Goal: Communication & Community: Ask a question

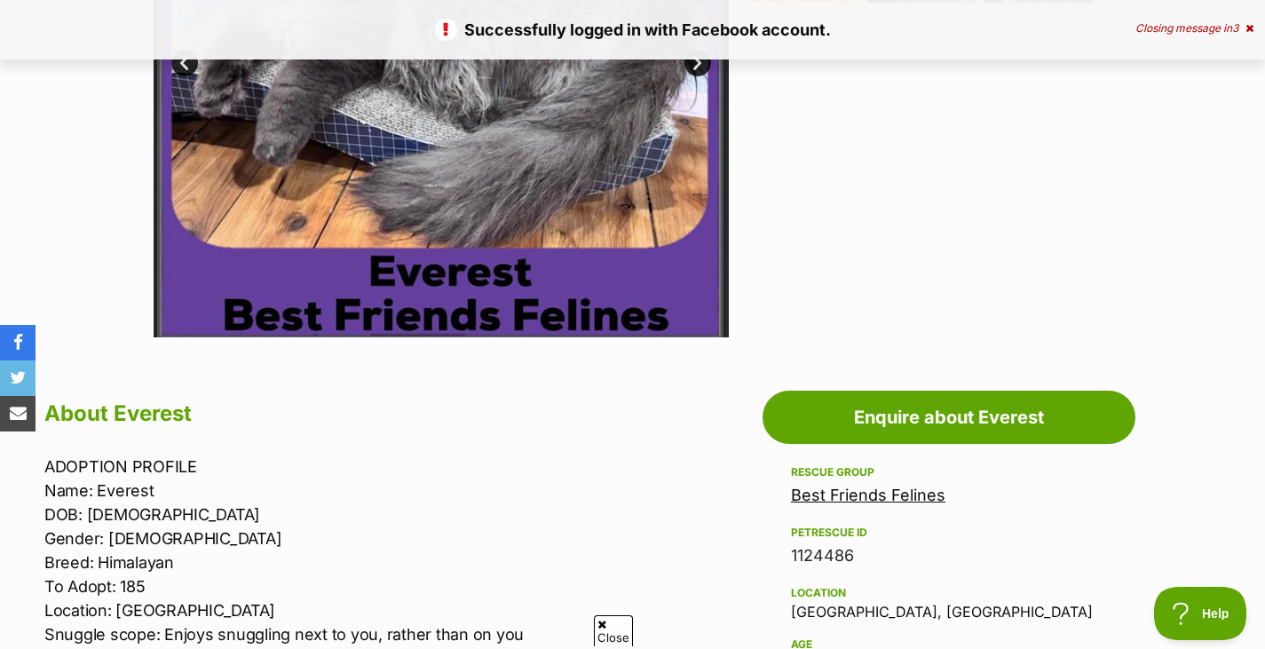
scroll to position [621, 0]
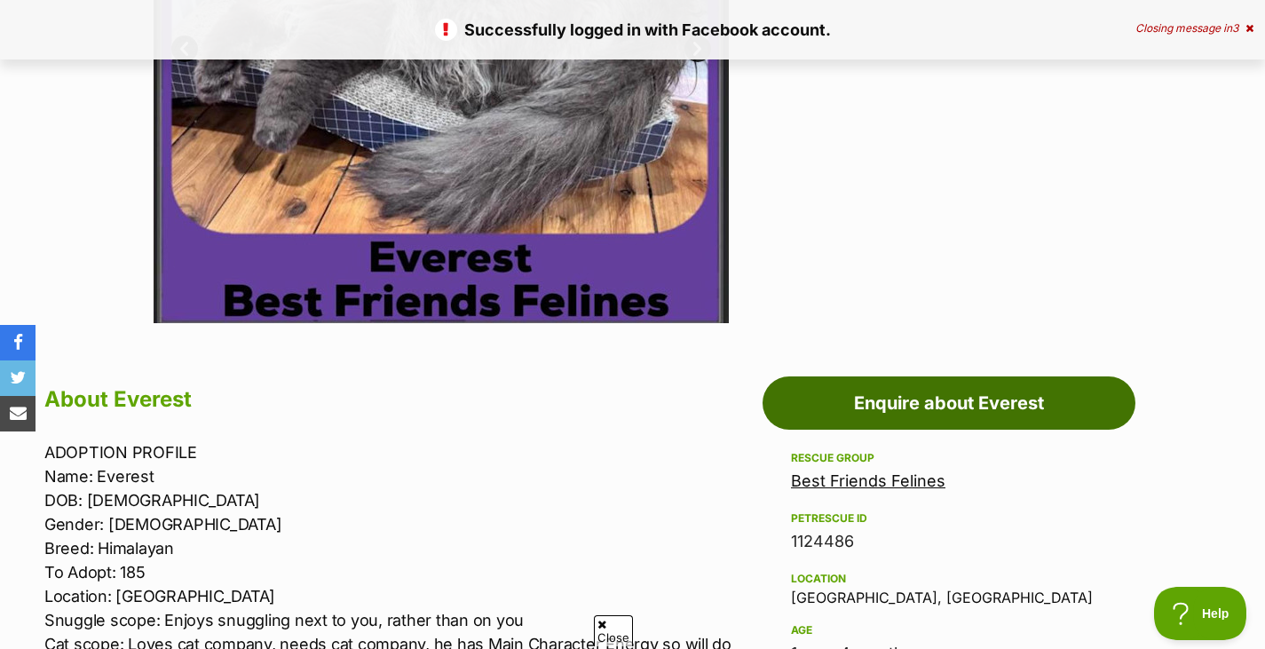
click at [974, 412] on link "Enquire about Everest" at bounding box center [949, 402] width 373 height 53
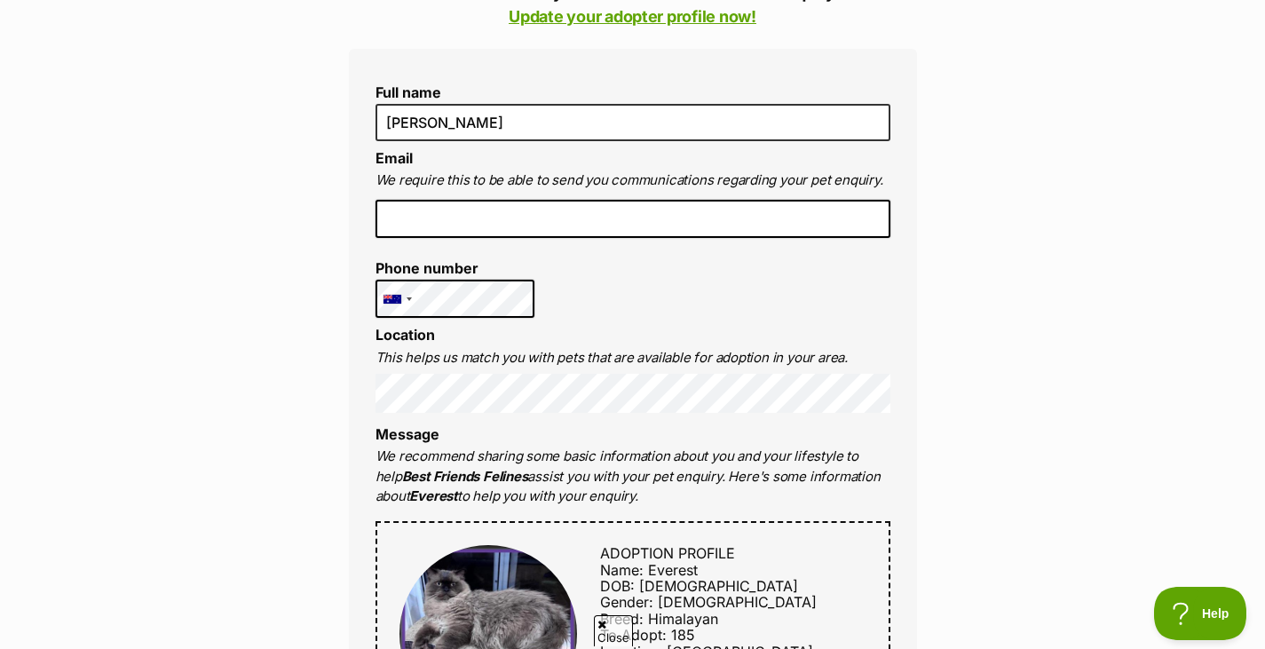
click at [571, 221] on input "email" at bounding box center [633, 219] width 515 height 39
type input "erin.g.kenworthy@gmail.com"
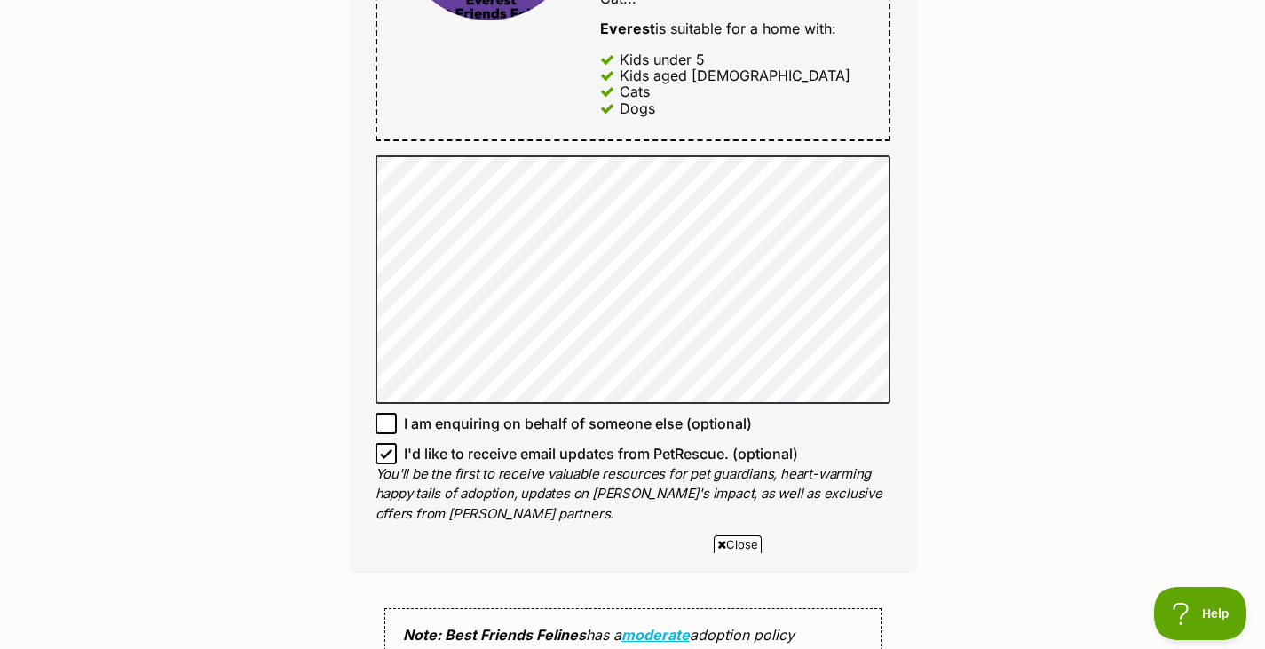
scroll to position [1154, 0]
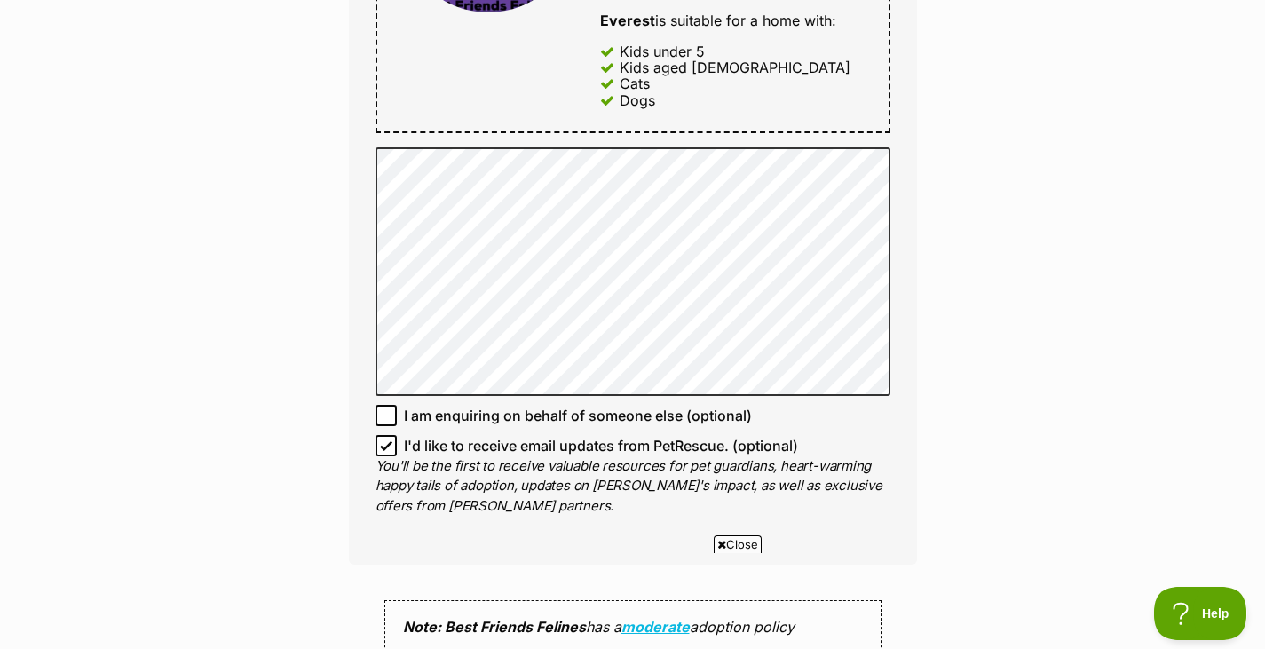
click at [382, 446] on icon at bounding box center [386, 445] width 11 height 8
click at [382, 446] on input "I'd like to receive email updates from PetRescue. (optional)" at bounding box center [386, 445] width 21 height 21
click at [664, 452] on span "I'd like to receive email updates from PetRescue. (optional)" at bounding box center [601, 445] width 394 height 21
click at [397, 452] on input "I'd like to receive email updates from PetRescue. (optional)" at bounding box center [386, 445] width 21 height 21
checkbox input "true"
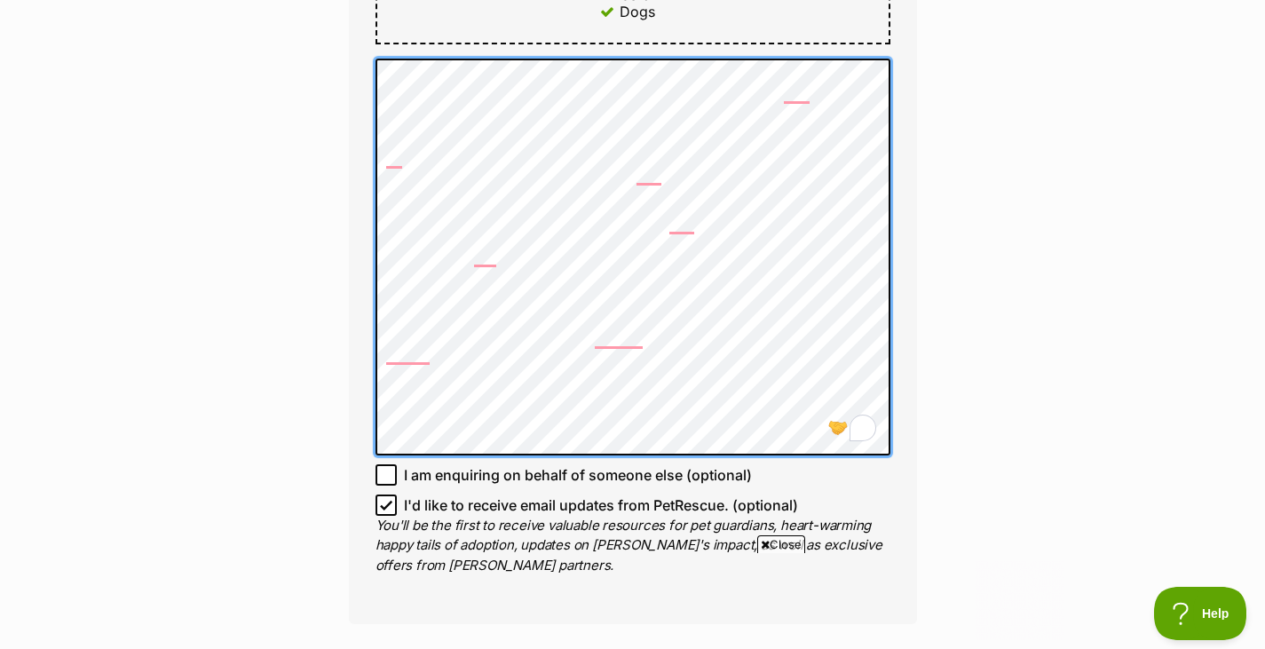
scroll to position [0, 0]
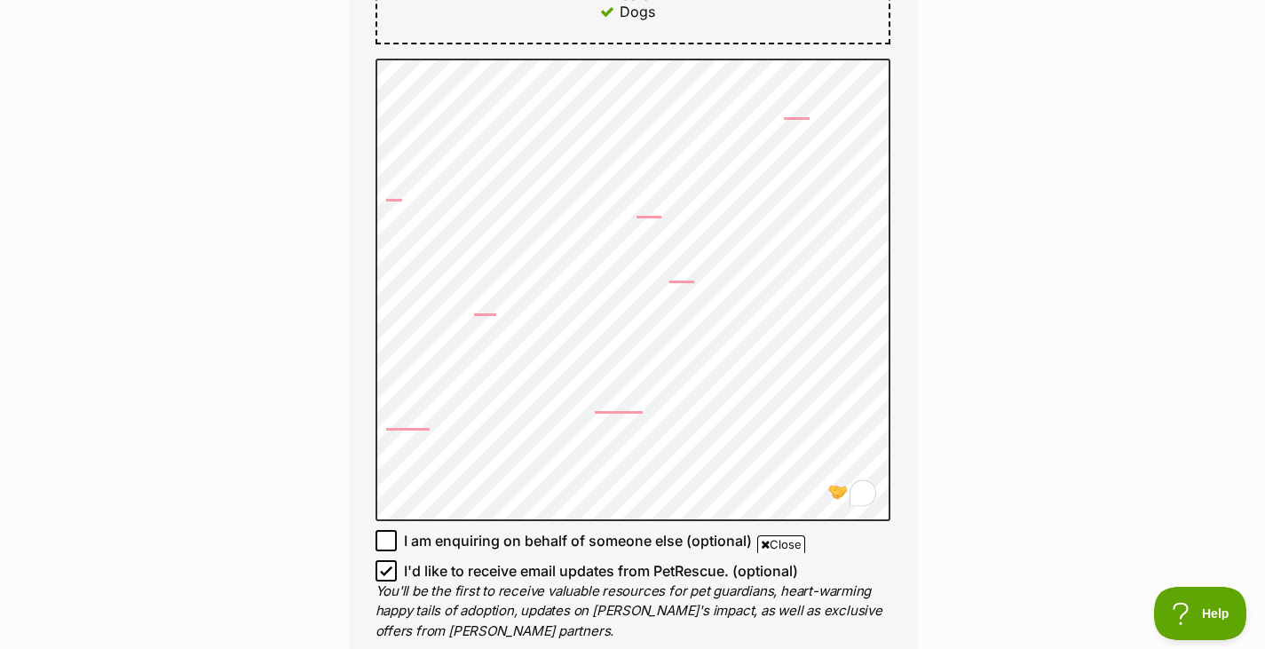
click at [1042, 352] on div "Enquire about Everest Want to increase your chances of a successful enquiry? Up…" at bounding box center [632, 208] width 1265 height 2579
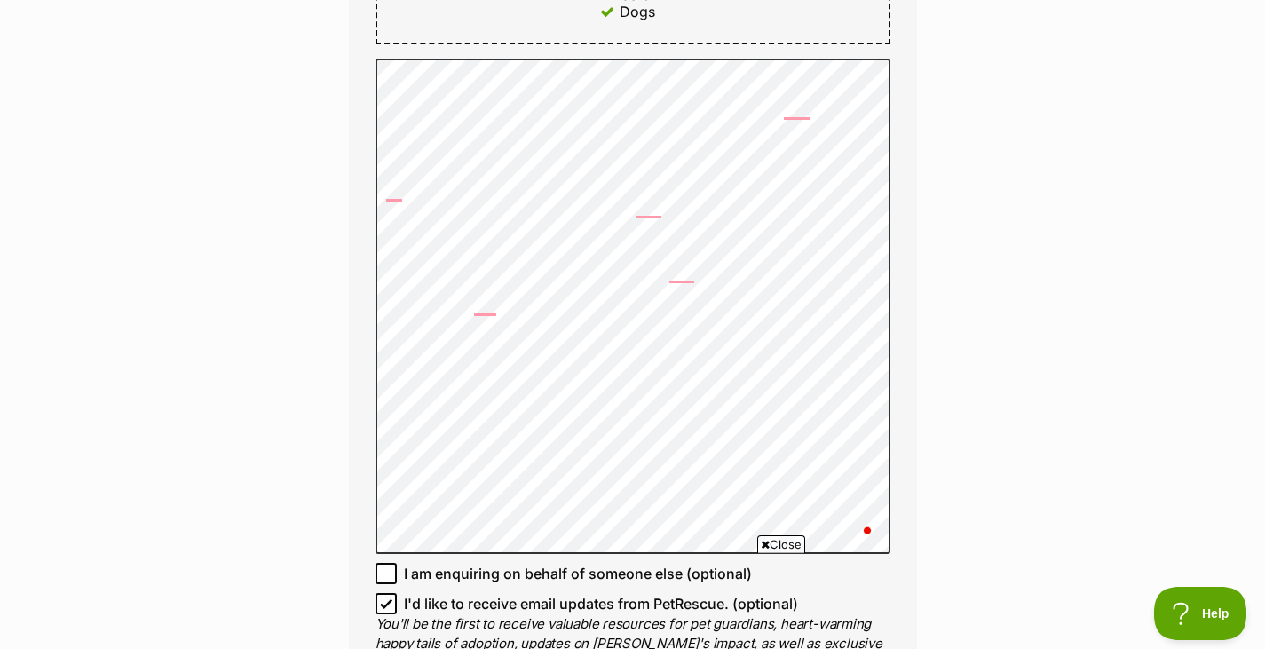
click at [1040, 329] on div "Enquire about Everest Want to increase your chances of a successful enquiry? Up…" at bounding box center [632, 225] width 1265 height 2612
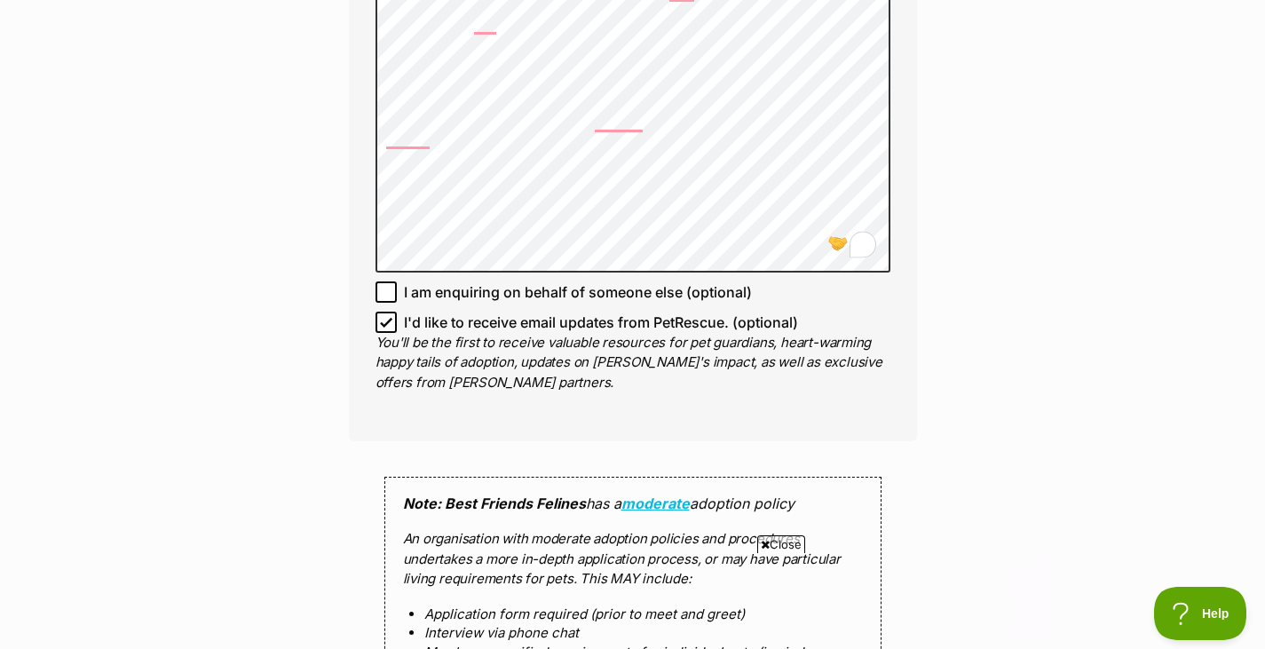
scroll to position [1776, 0]
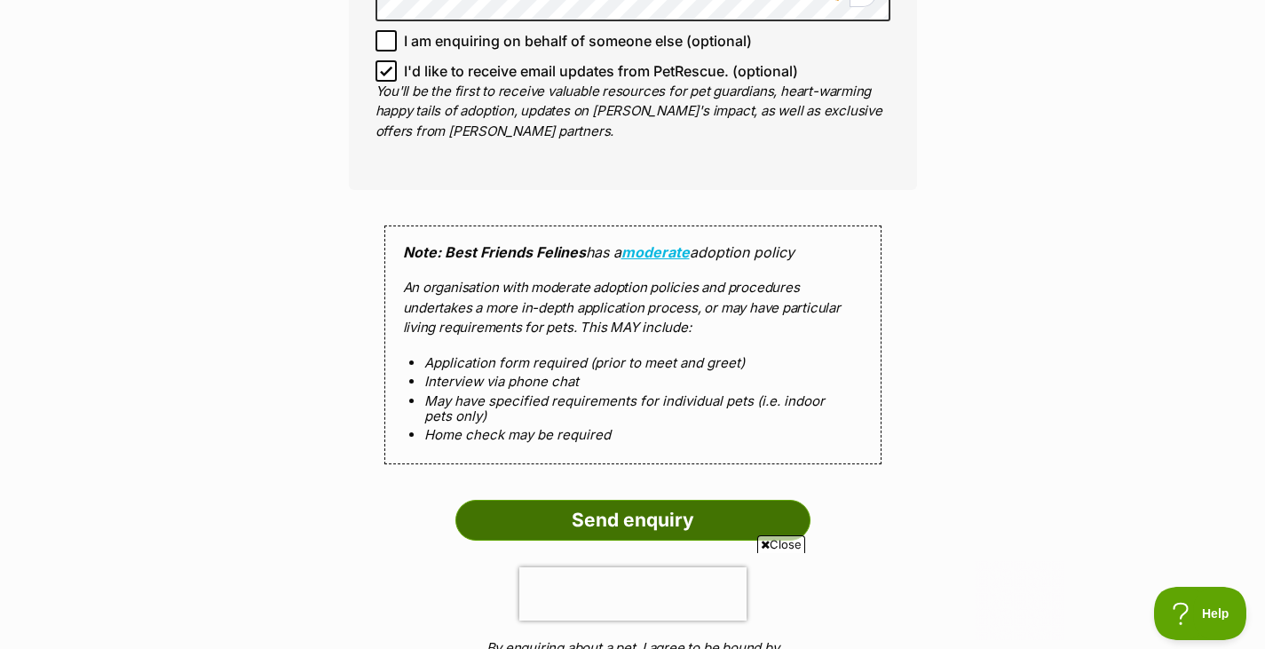
click at [641, 520] on input "Send enquiry" at bounding box center [632, 520] width 355 height 41
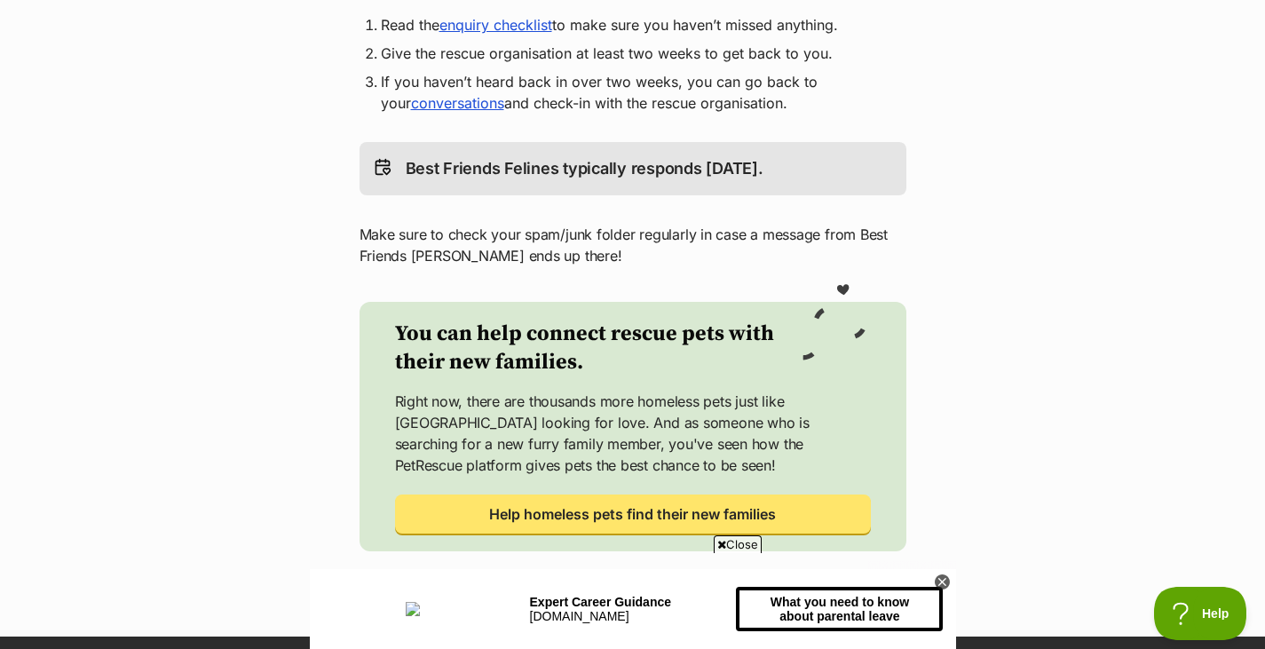
scroll to position [444, 0]
